Goal: Task Accomplishment & Management: Use online tool/utility

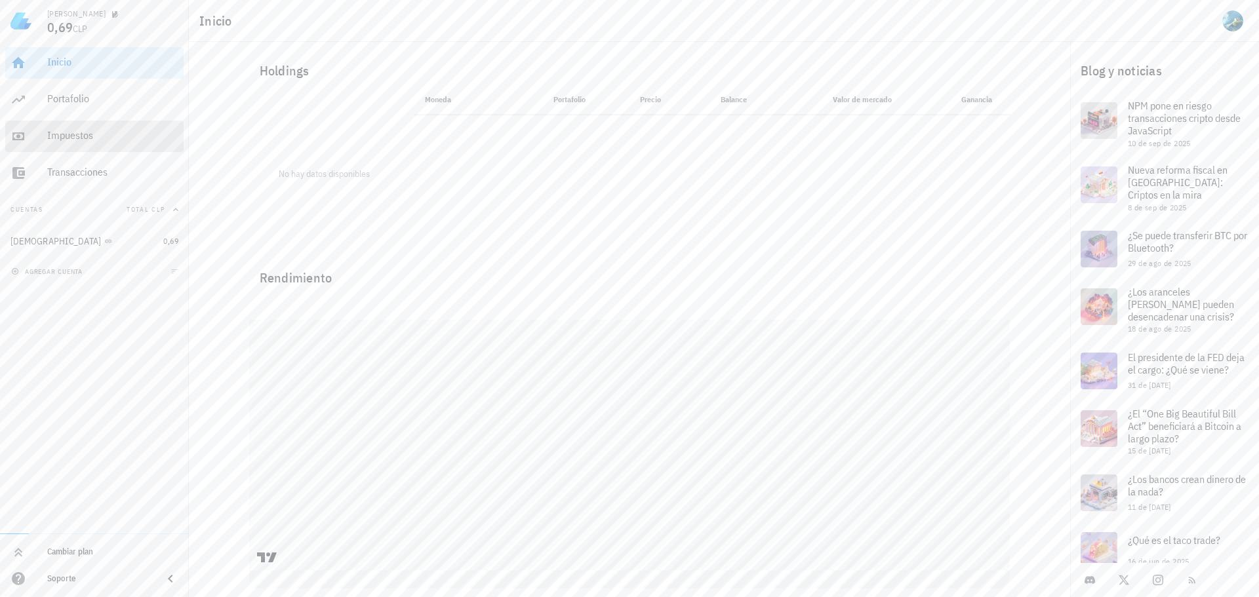
click at [82, 140] on div "Impuestos" at bounding box center [112, 135] width 131 height 12
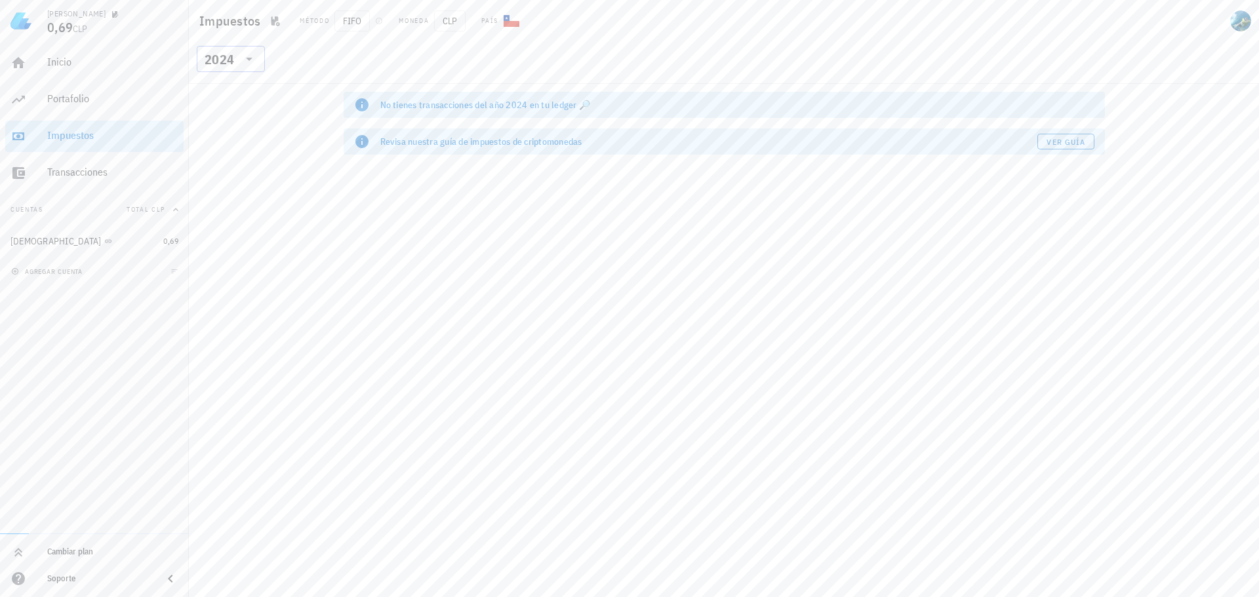
click at [252, 62] on icon at bounding box center [249, 59] width 16 height 16
click at [232, 145] on div "2023" at bounding box center [230, 145] width 47 height 10
click at [249, 60] on icon at bounding box center [249, 59] width 7 height 3
click at [223, 168] on div "2022" at bounding box center [230, 172] width 47 height 10
click at [250, 57] on icon at bounding box center [249, 59] width 16 height 16
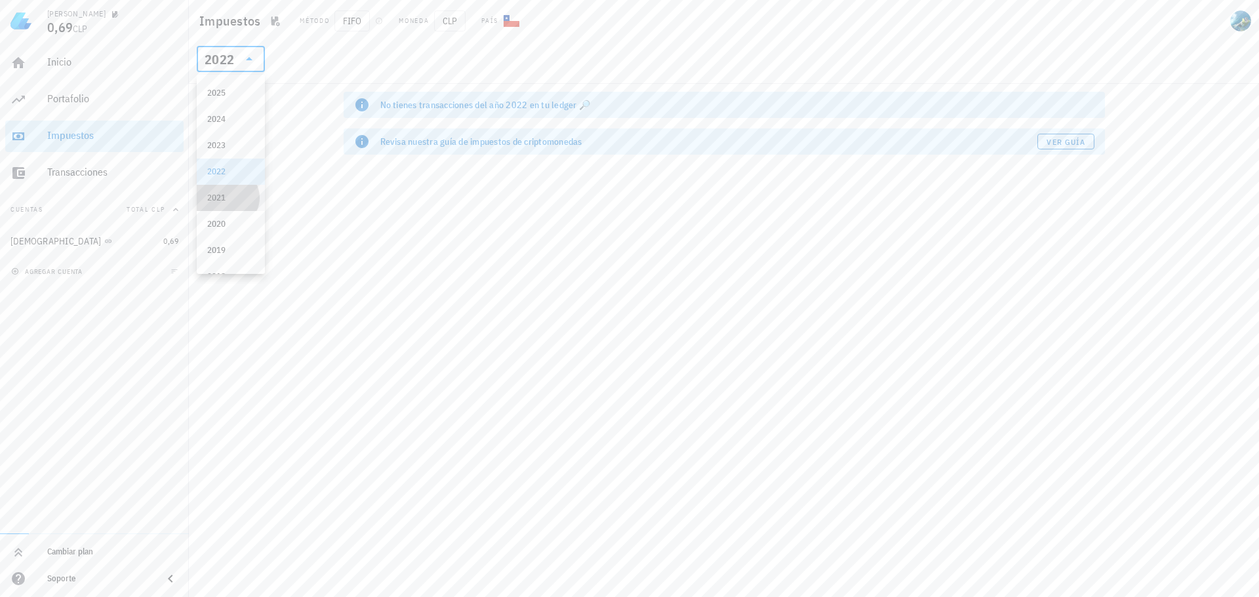
click at [212, 203] on div "2021" at bounding box center [230, 198] width 47 height 21
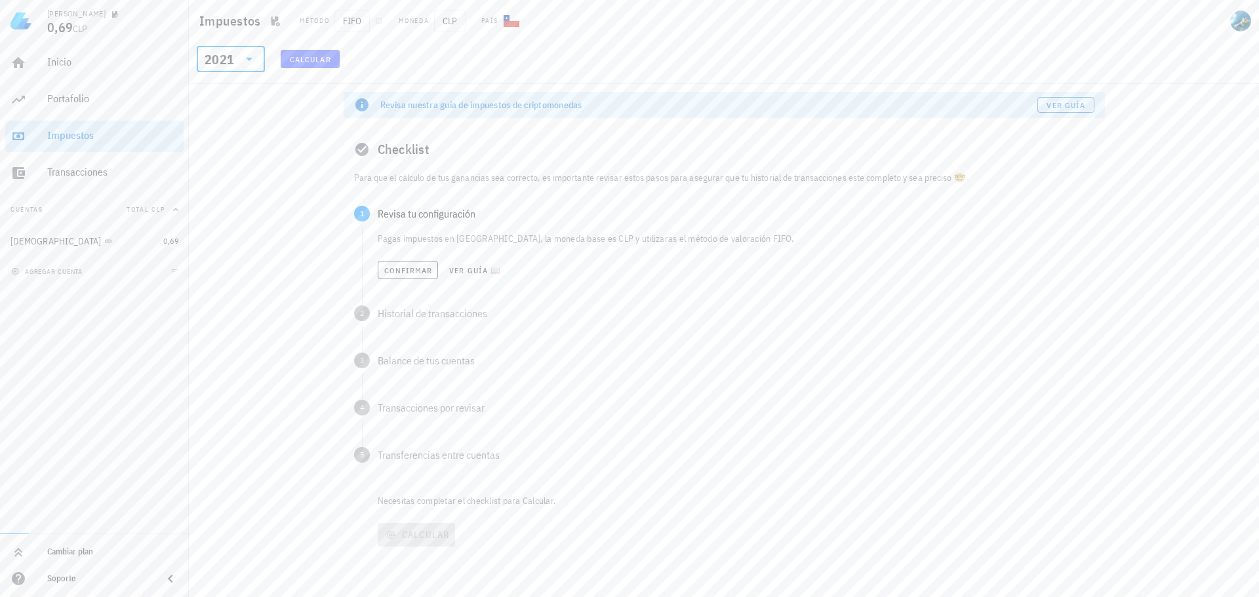
click at [422, 502] on p "Necesitas completar el checklist para Calcular." at bounding box center [740, 500] width 730 height 13
click at [397, 453] on div "Transferencias entre cuentas" at bounding box center [736, 455] width 717 height 10
click at [359, 358] on span "4" at bounding box center [362, 356] width 16 height 16
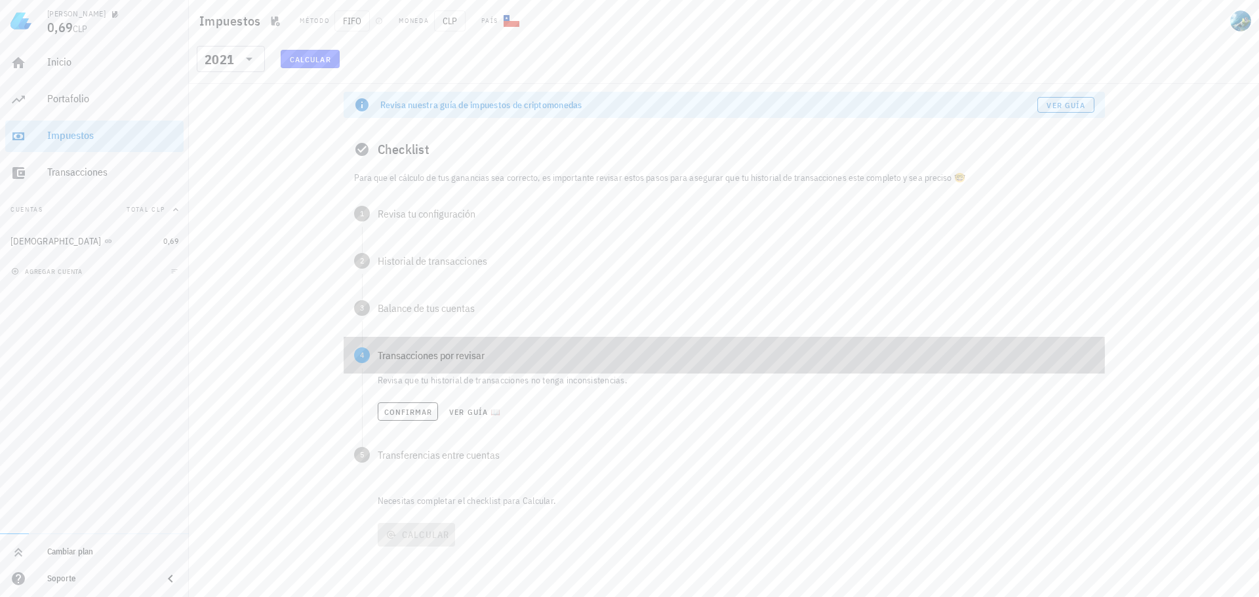
click at [359, 358] on span "4" at bounding box center [362, 356] width 16 height 16
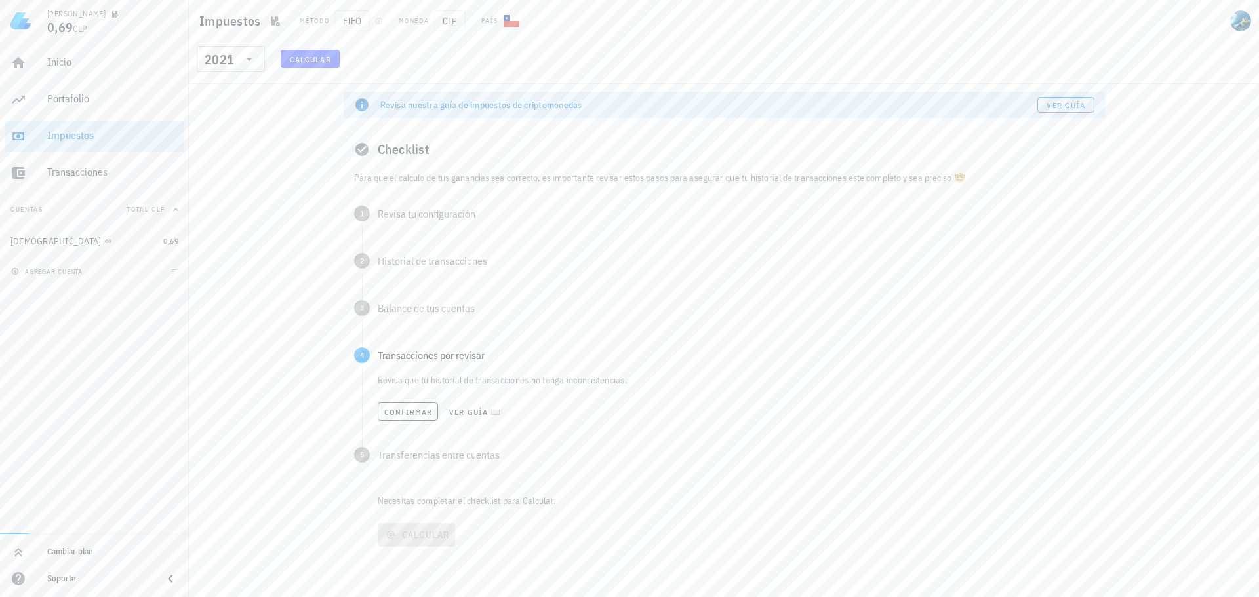
click at [269, 317] on div "Revisa nuestra guía de impuestos de criptomonedas Ver guía Checklist Para que e…" at bounding box center [724, 340] width 1070 height 513
click at [251, 63] on icon at bounding box center [249, 59] width 16 height 16
click at [224, 221] on div "2020" at bounding box center [230, 224] width 47 height 10
click at [250, 60] on icon at bounding box center [249, 59] width 7 height 3
click at [216, 249] on div "2019" at bounding box center [230, 250] width 47 height 10
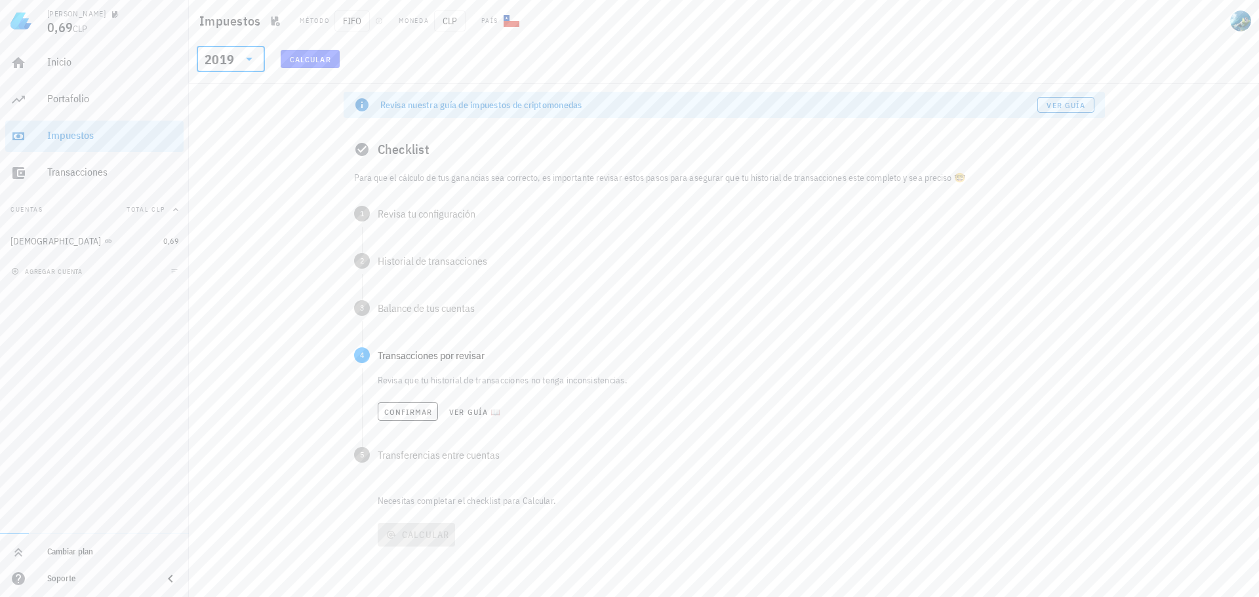
click at [326, 58] on span "Calcular" at bounding box center [310, 59] width 42 height 10
click at [250, 60] on icon at bounding box center [249, 59] width 7 height 3
click at [226, 209] on div "2018" at bounding box center [230, 203] width 47 height 21
drag, startPoint x: 306, startPoint y: 45, endPoint x: 309, endPoint y: 58, distance: 12.7
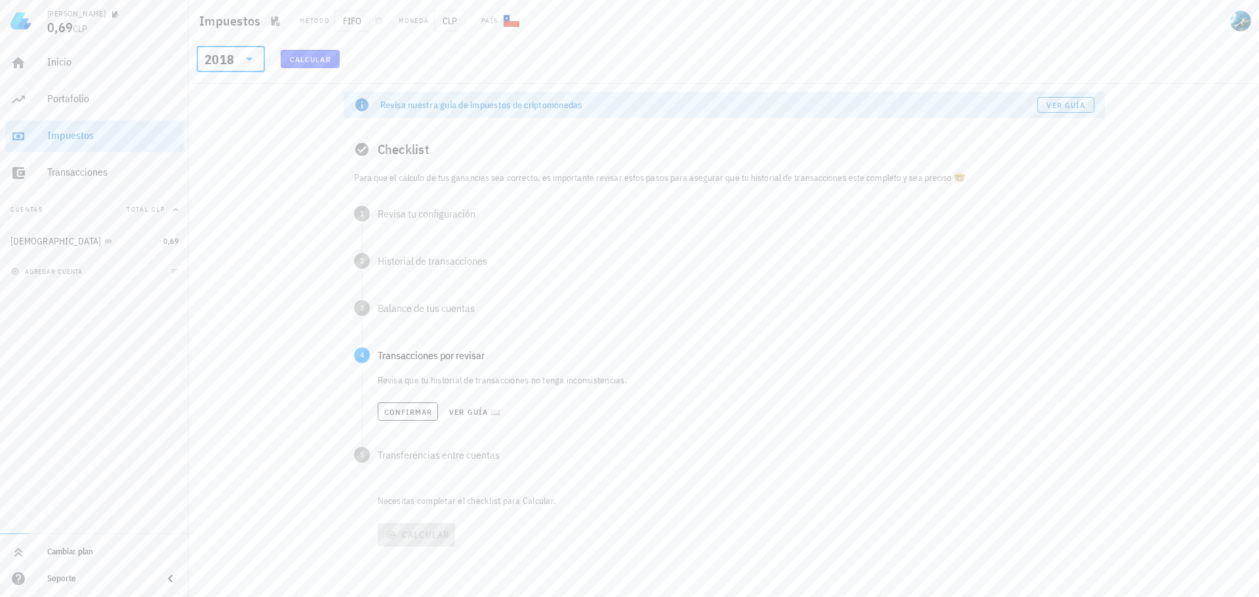
click at [306, 47] on div "​ 2018 Calcular" at bounding box center [724, 63] width 1070 height 42
click at [309, 58] on span "Calcular" at bounding box center [310, 59] width 42 height 10
click at [261, 165] on div "Revisa nuestra guía de impuestos de criptomonedas Ver guía Checklist Para que e…" at bounding box center [724, 340] width 1070 height 513
click at [253, 64] on icon at bounding box center [249, 59] width 16 height 16
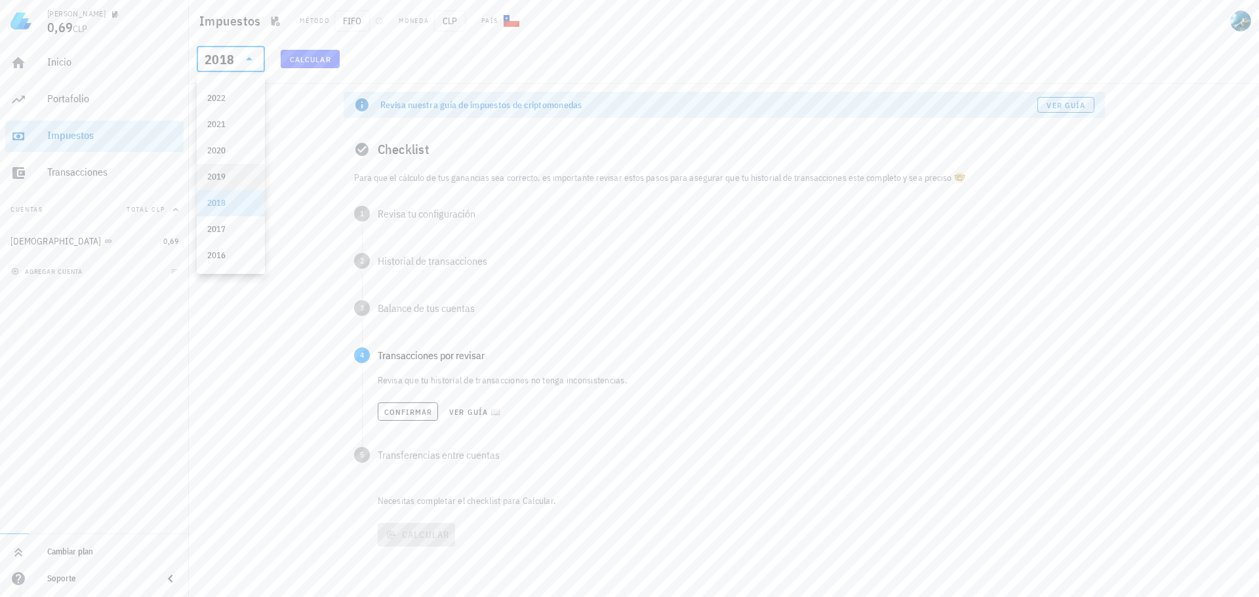
click at [230, 174] on div "2019" at bounding box center [230, 177] width 47 height 10
click at [302, 58] on span "Calcular" at bounding box center [310, 59] width 42 height 10
click at [81, 207] on button "Cuentas Total CLP" at bounding box center [94, 209] width 178 height 31
click at [83, 207] on button "Cuentas" at bounding box center [94, 209] width 178 height 31
click at [109, 212] on button "Cuentas Total CLP" at bounding box center [94, 209] width 178 height 31
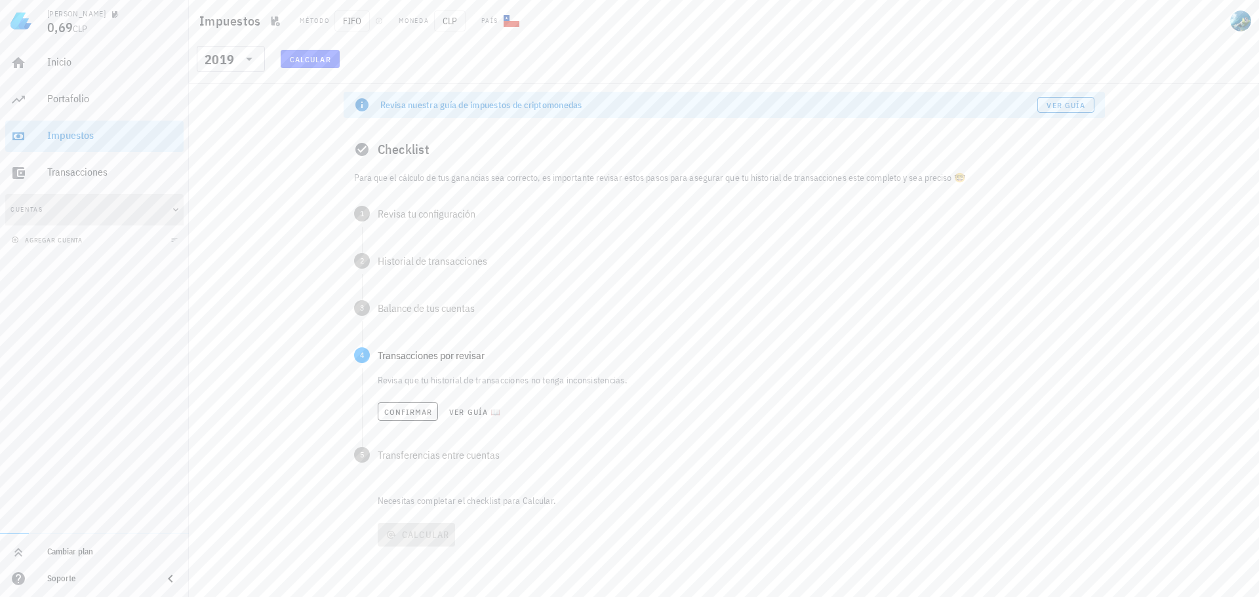
click at [109, 212] on button "Cuentas" at bounding box center [94, 209] width 178 height 31
click at [86, 379] on div "Inicio Portafolio Impuestos Transacciones Cuentas Total CLP BUDA 0,69 agregar c…" at bounding box center [94, 288] width 189 height 492
click at [61, 103] on div "Portafolio" at bounding box center [112, 98] width 131 height 12
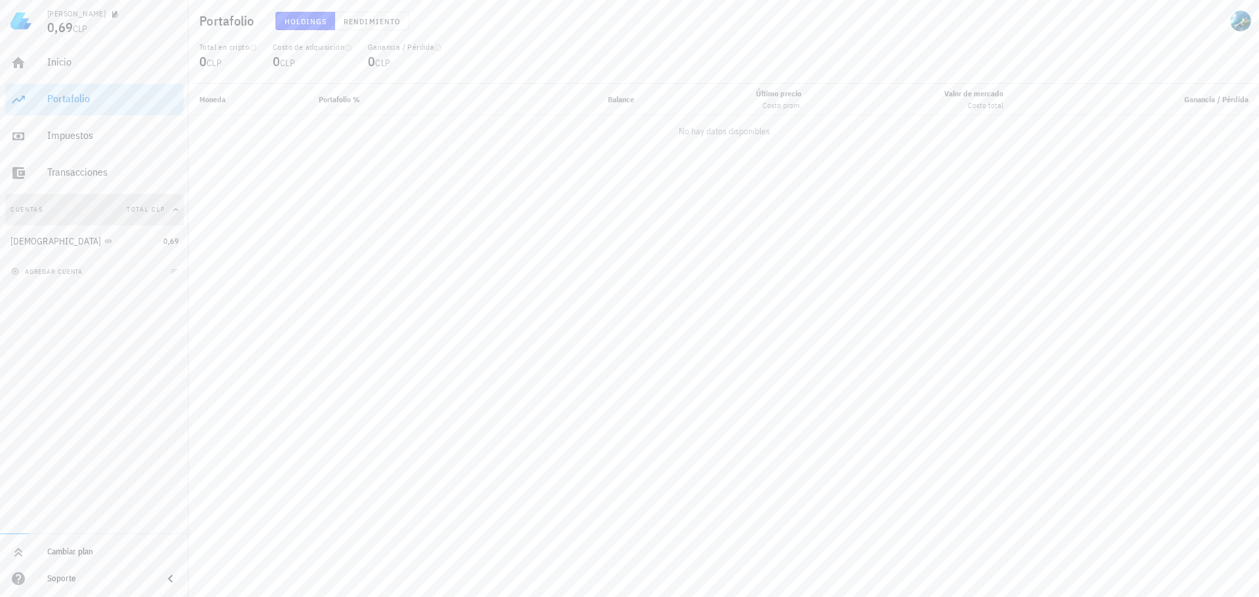
click at [75, 212] on button "Cuentas Total CLP" at bounding box center [94, 209] width 178 height 31
click at [75, 212] on button "Cuentas" at bounding box center [94, 209] width 178 height 31
click at [264, 321] on div "Moneda Portafolio % Balance Último precio Costo prom. Valor de mercado Costo to…" at bounding box center [724, 340] width 1070 height 513
click at [50, 60] on div "Inicio" at bounding box center [112, 62] width 131 height 12
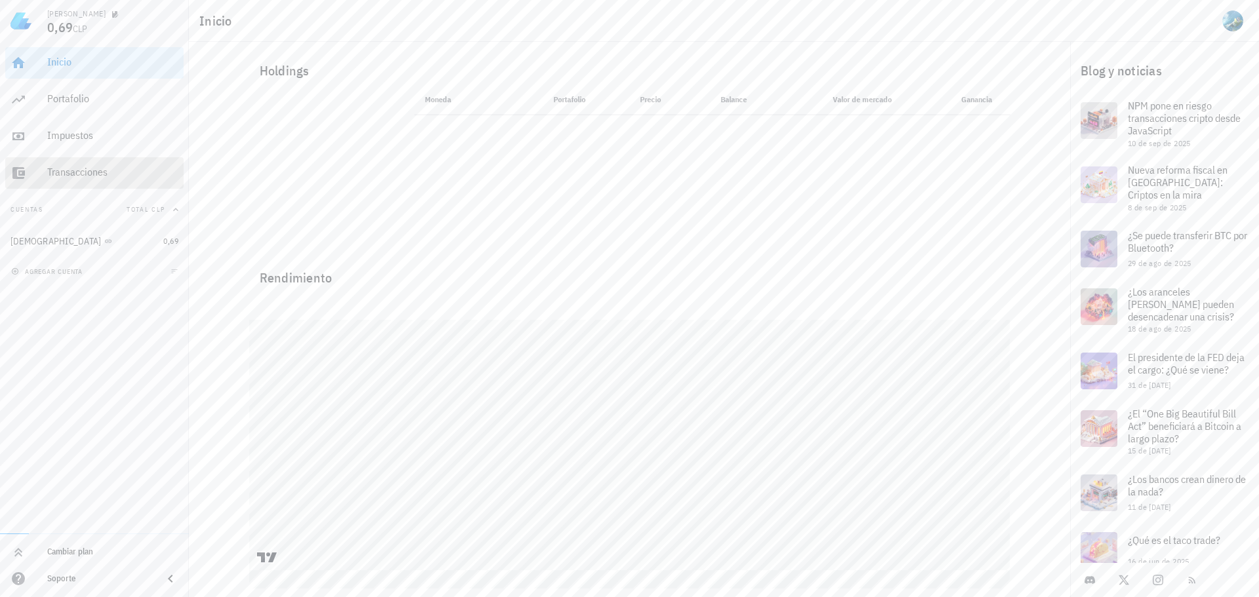
click at [52, 172] on div "Transacciones" at bounding box center [112, 172] width 131 height 12
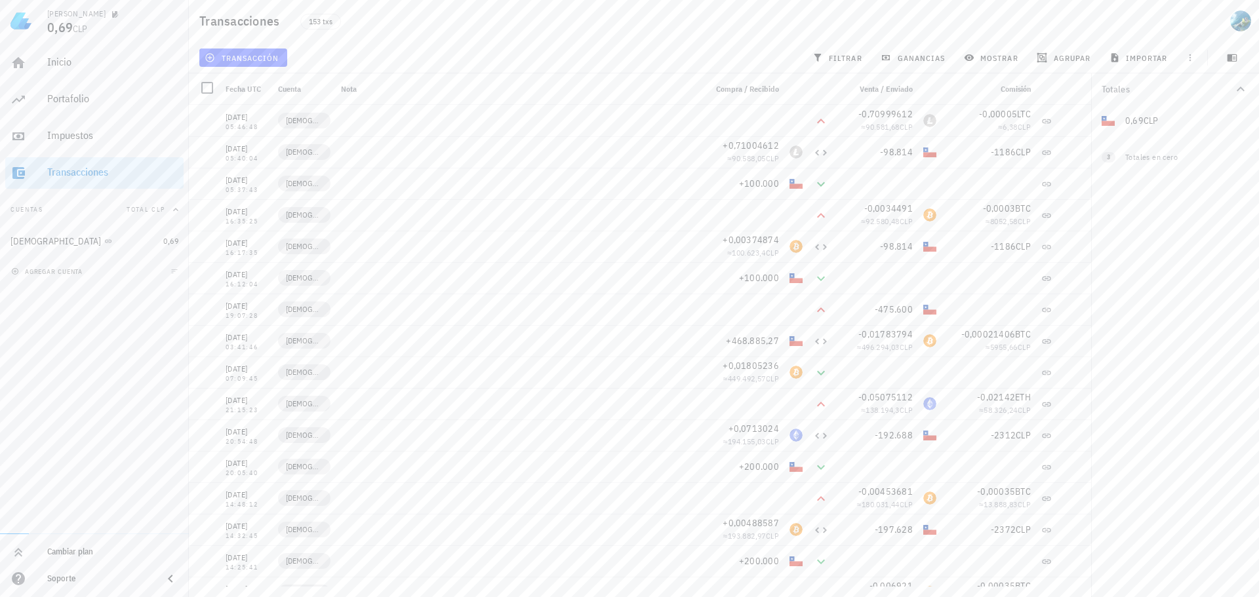
click at [94, 421] on div "Inicio Portafolio Impuestos Transacciones Cuentas Total CLP BUDA 0,69 agregar c…" at bounding box center [94, 288] width 189 height 492
drag, startPoint x: 37, startPoint y: 475, endPoint x: 43, endPoint y: 481, distance: 7.9
click at [37, 477] on div "Inicio Portafolio Impuestos Transacciones Cuentas Total CLP BUDA 0,69 agregar c…" at bounding box center [94, 288] width 189 height 492
